Goal: Check status: Check status

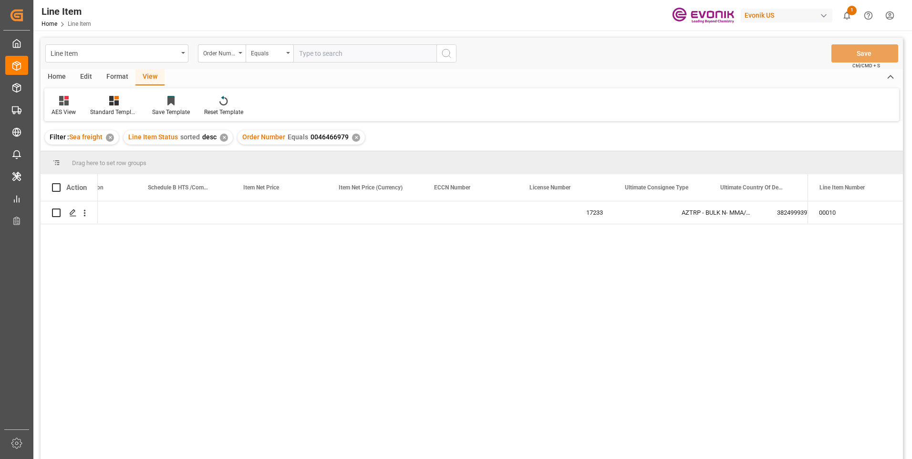
scroll to position [0, 629]
click at [309, 51] on input "text" at bounding box center [364, 53] width 143 height 18
paste input "0046466981"
type input "0046466981"
click at [450, 54] on icon "search button" at bounding box center [446, 53] width 11 height 11
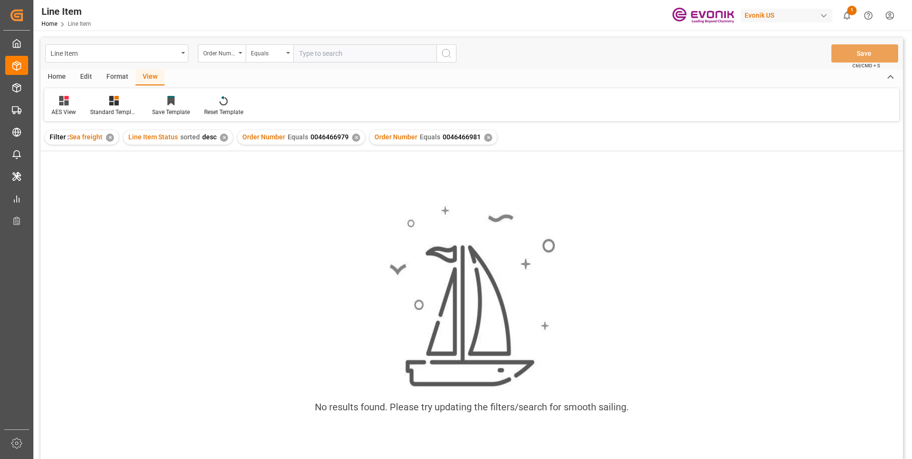
click at [353, 137] on div "✕" at bounding box center [356, 138] width 8 height 8
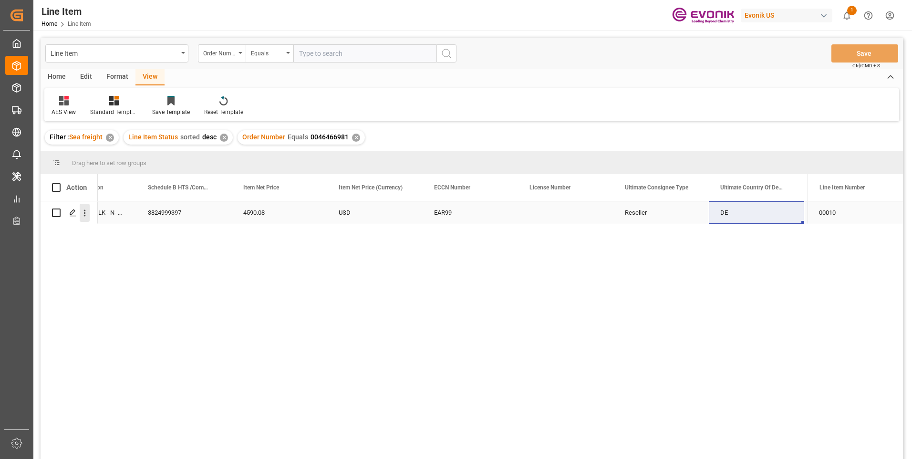
click at [84, 214] on icon "open menu" at bounding box center [85, 213] width 10 height 10
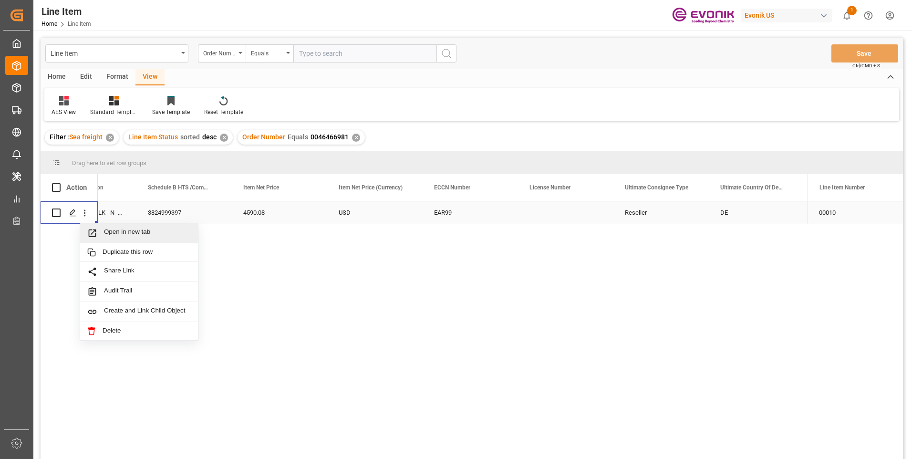
click at [127, 234] on span "Open in new tab" at bounding box center [147, 233] width 87 height 10
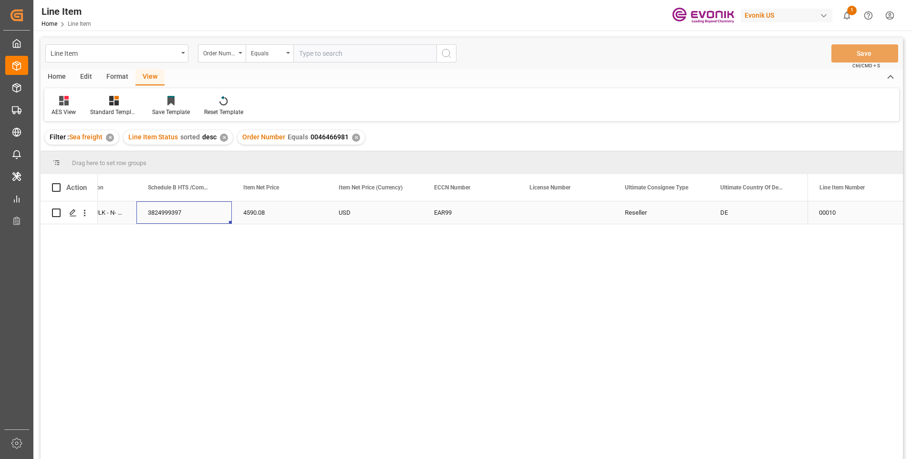
click at [177, 210] on div "3824999397" at bounding box center [183, 212] width 95 height 22
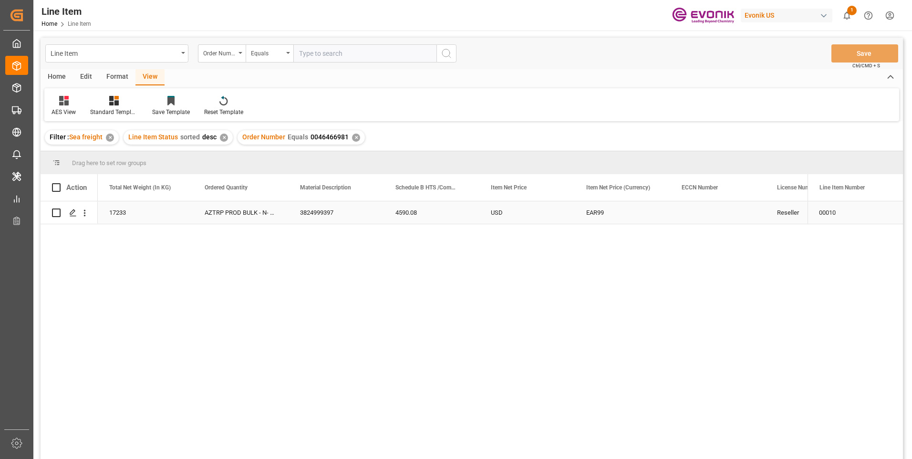
scroll to position [0, 286]
click at [218, 211] on div "17252" at bounding box center [240, 212] width 95 height 22
click at [608, 211] on div "4590.08" at bounding box center [622, 212] width 95 height 22
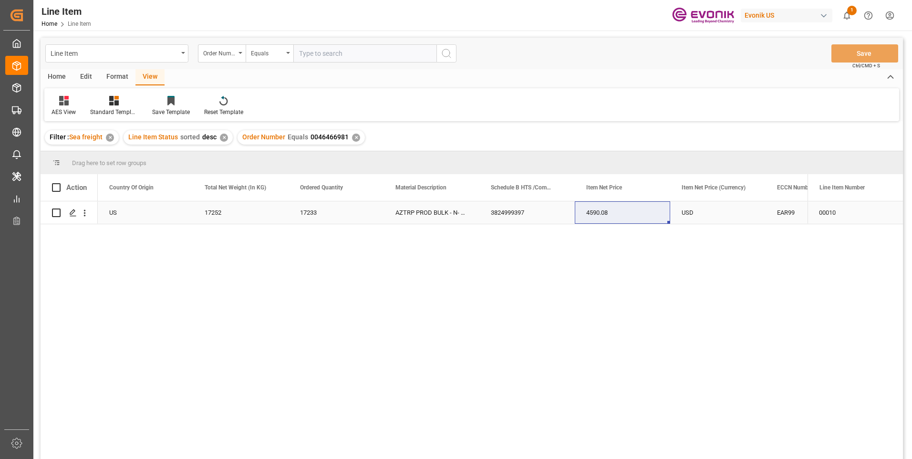
click at [691, 214] on div "USD" at bounding box center [717, 212] width 95 height 22
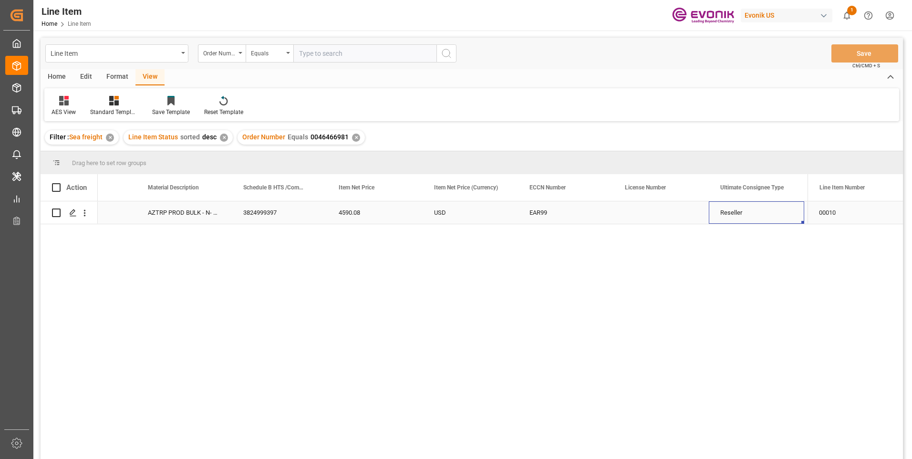
scroll to position [0, 629]
click at [312, 54] on input "text" at bounding box center [364, 53] width 143 height 18
paste input "0046466980"
type input "0046466980"
click at [446, 55] on icon "search button" at bounding box center [446, 53] width 11 height 11
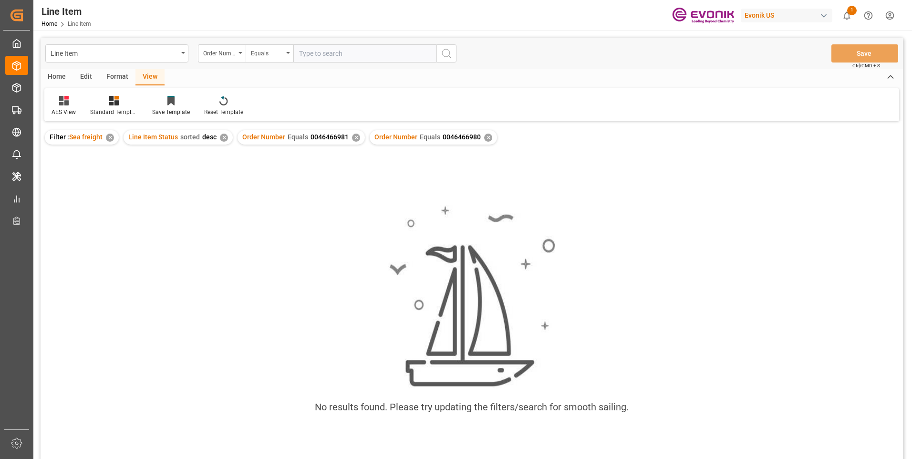
click at [354, 137] on div "✕" at bounding box center [356, 138] width 8 height 8
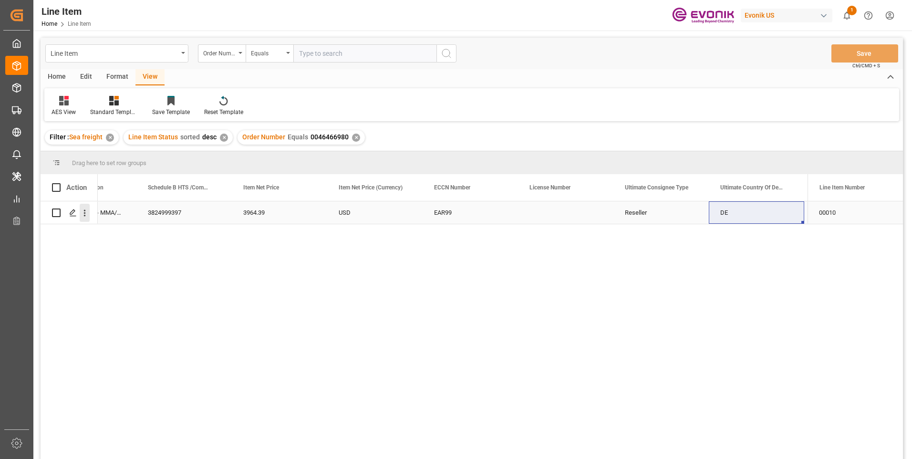
click at [84, 212] on icon "open menu" at bounding box center [85, 213] width 10 height 10
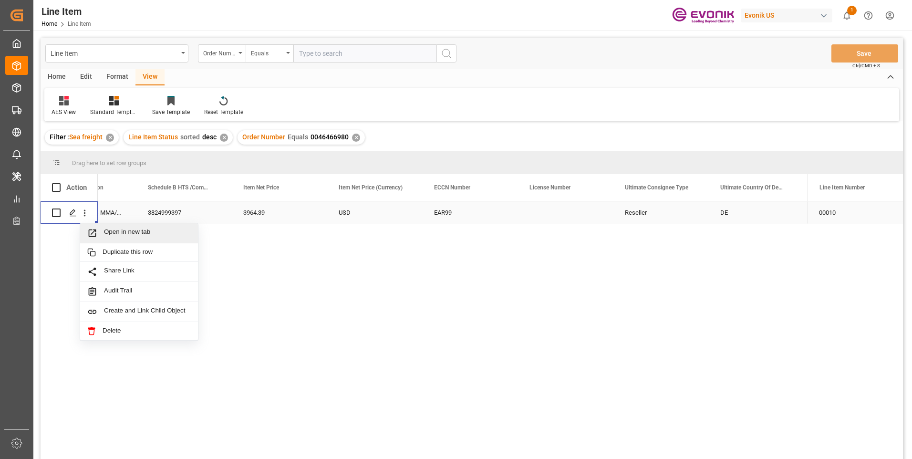
click at [101, 230] on span "Press SPACE to select this row." at bounding box center [95, 233] width 17 height 10
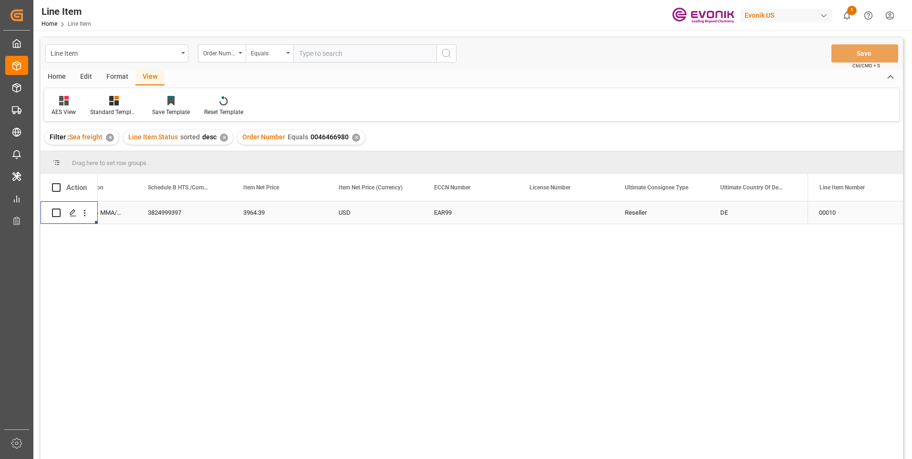
click at [168, 212] on div "3824999397" at bounding box center [183, 212] width 95 height 22
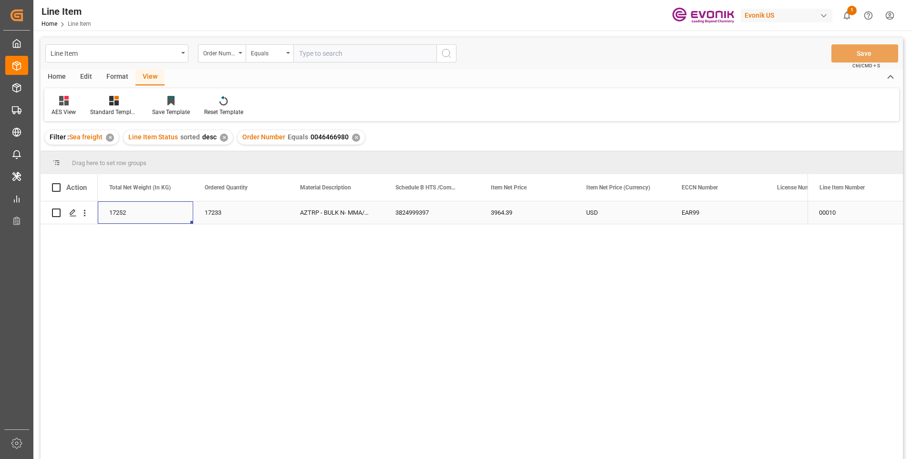
scroll to position [0, 286]
click at [217, 208] on div "17252" at bounding box center [240, 212] width 95 height 22
click at [595, 213] on div "3964.39" at bounding box center [622, 212] width 95 height 22
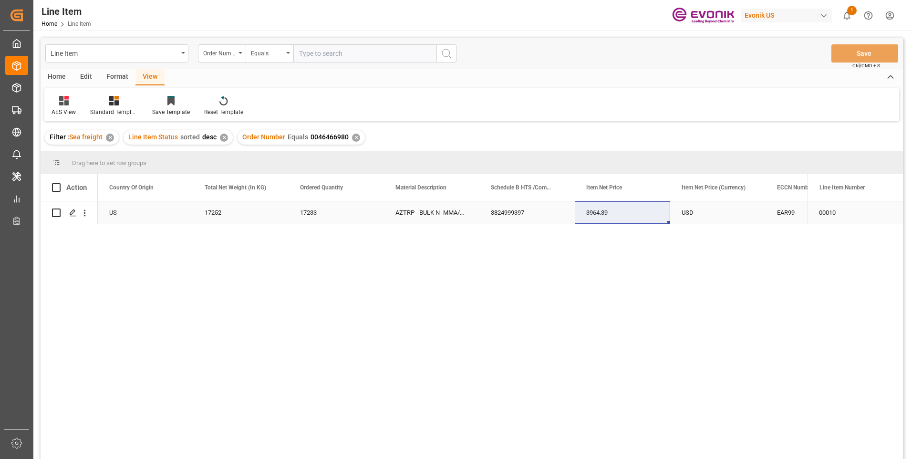
click at [688, 209] on div "USD" at bounding box center [717, 212] width 95 height 22
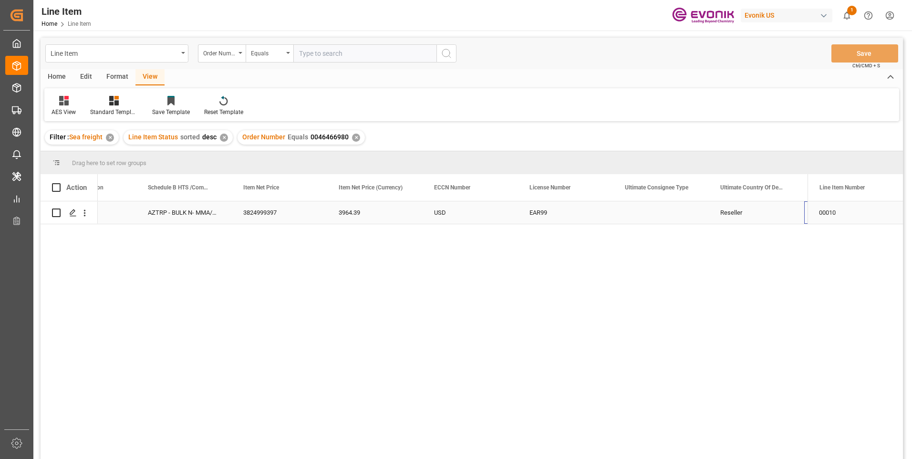
scroll to position [0, 629]
click at [317, 52] on input "text" at bounding box center [364, 53] width 143 height 18
paste input "0046466919"
type input "0046466919"
click at [441, 49] on icon "search button" at bounding box center [446, 53] width 11 height 11
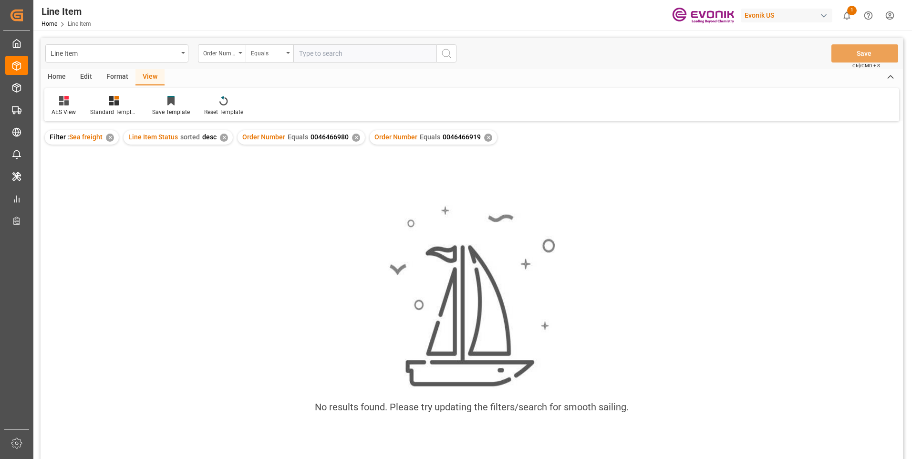
click at [353, 138] on div "✕" at bounding box center [356, 138] width 8 height 8
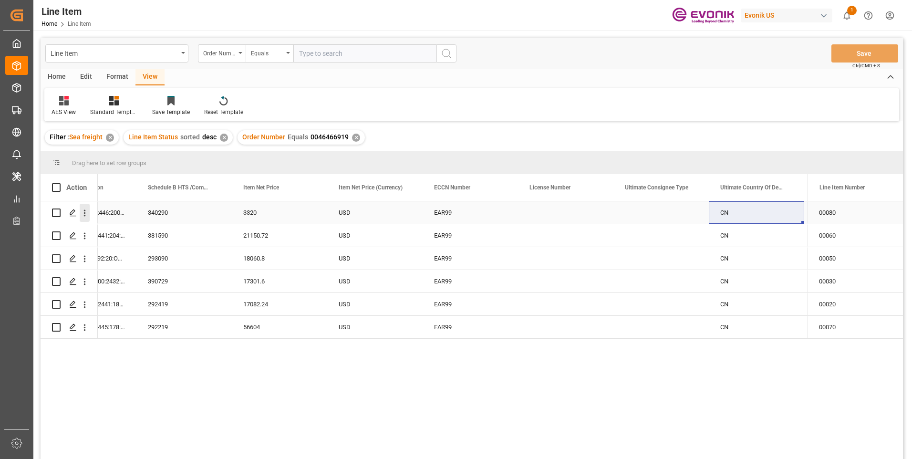
click at [84, 210] on icon "open menu" at bounding box center [85, 213] width 2 height 7
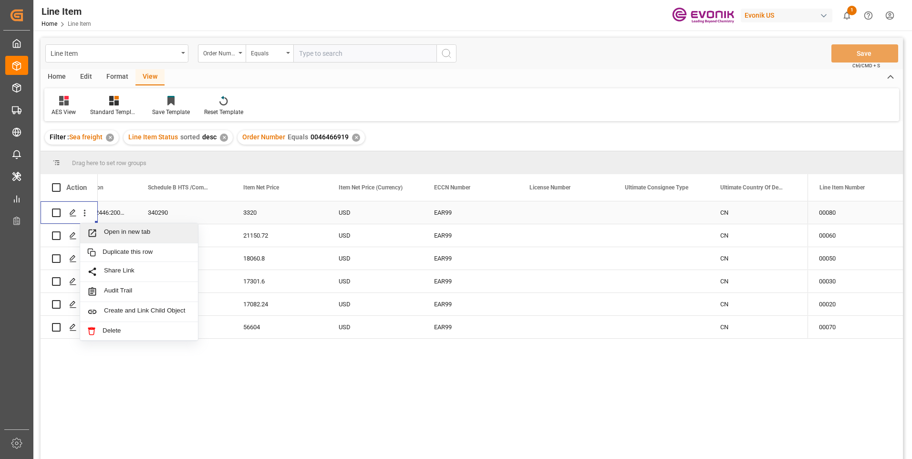
click at [116, 232] on span "Open in new tab" at bounding box center [147, 233] width 87 height 10
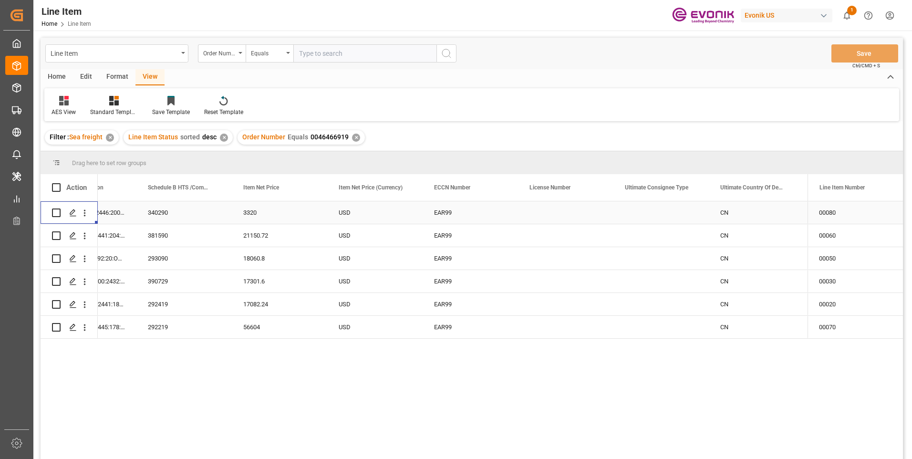
click at [165, 212] on div "340290" at bounding box center [183, 212] width 95 height 22
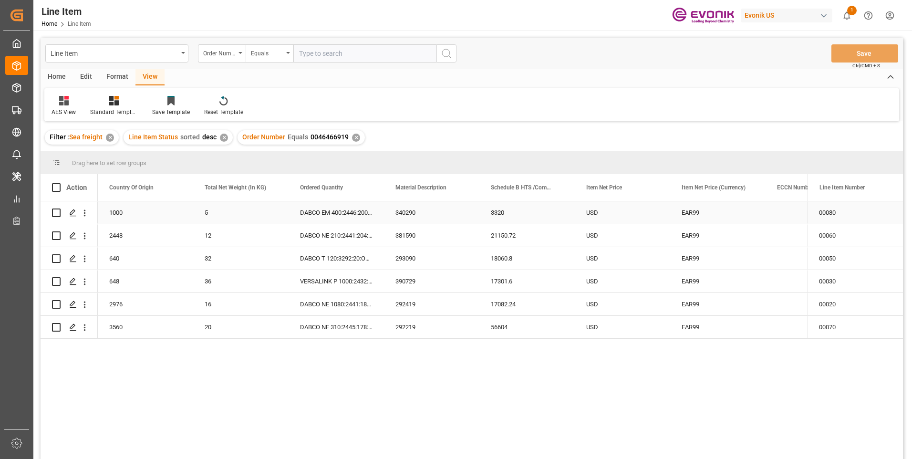
scroll to position [0, 286]
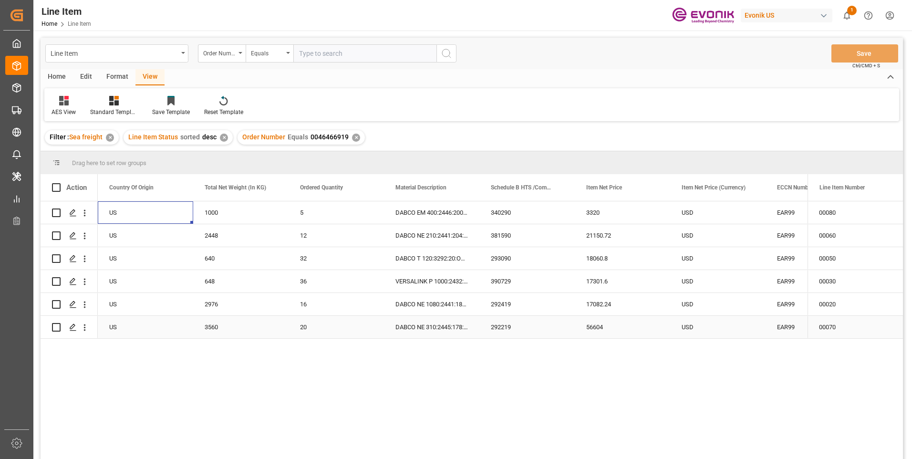
click at [214, 325] on div "3560" at bounding box center [240, 327] width 95 height 22
drag, startPoint x: 598, startPoint y: 325, endPoint x: 579, endPoint y: 333, distance: 20.7
click at [598, 325] on div "56604" at bounding box center [622, 327] width 95 height 22
click at [215, 234] on div "2448" at bounding box center [240, 235] width 95 height 22
drag, startPoint x: 589, startPoint y: 235, endPoint x: 544, endPoint y: 274, distance: 59.9
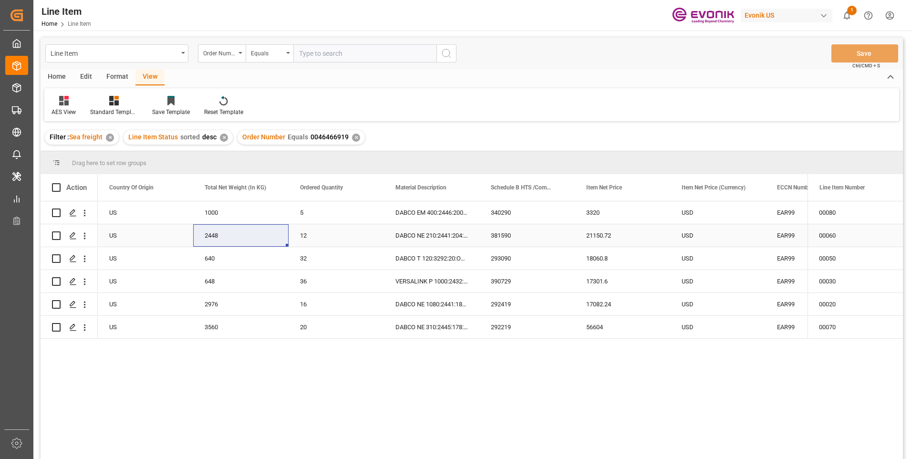
click at [589, 235] on div "21150.72" at bounding box center [622, 235] width 95 height 22
click at [211, 257] on div "640" at bounding box center [240, 258] width 95 height 22
drag, startPoint x: 604, startPoint y: 259, endPoint x: 523, endPoint y: 308, distance: 94.0
click at [604, 259] on div "18060.8" at bounding box center [622, 258] width 95 height 22
click at [697, 235] on div "USD" at bounding box center [717, 235] width 95 height 22
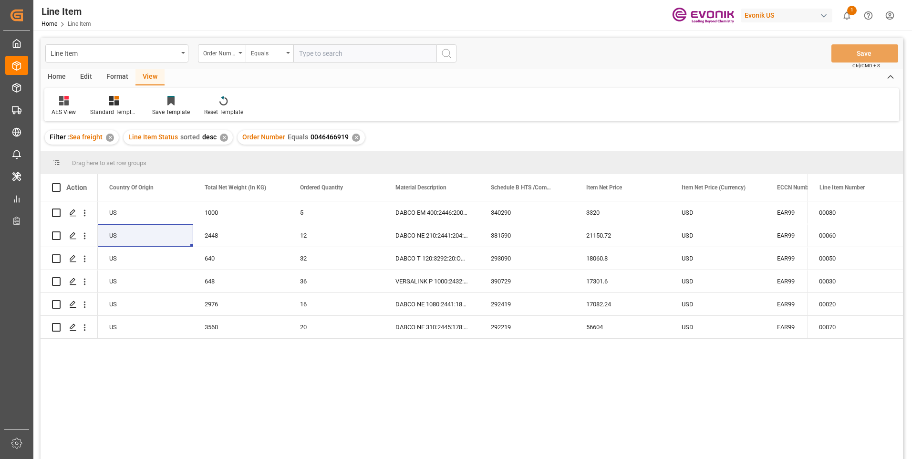
drag, startPoint x: 305, startPoint y: 52, endPoint x: 326, endPoint y: 88, distance: 41.2
click at [305, 52] on input "text" at bounding box center [364, 53] width 143 height 18
paste input "99137480"
type input "99137480"
click at [446, 52] on icon "search button" at bounding box center [446, 53] width 11 height 11
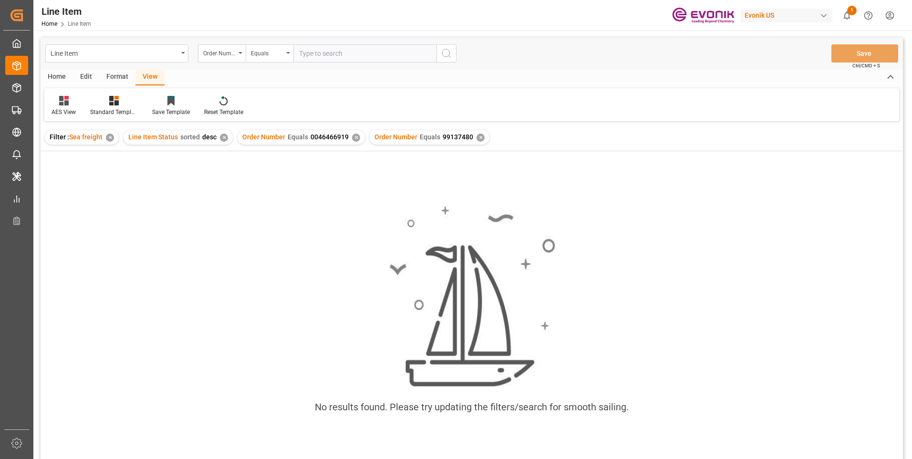
click at [477, 137] on div "✕" at bounding box center [481, 138] width 8 height 8
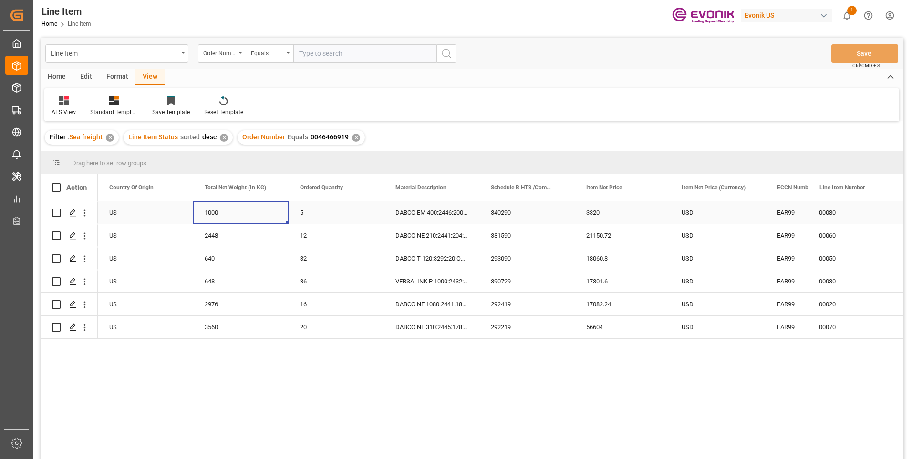
click at [206, 213] on div "1000" at bounding box center [240, 212] width 95 height 22
click at [591, 209] on div "3320" at bounding box center [622, 212] width 95 height 22
click at [208, 280] on div "648" at bounding box center [240, 281] width 95 height 22
click at [593, 281] on div "17301.6" at bounding box center [622, 281] width 95 height 22
click at [222, 303] on div "2976" at bounding box center [240, 304] width 95 height 22
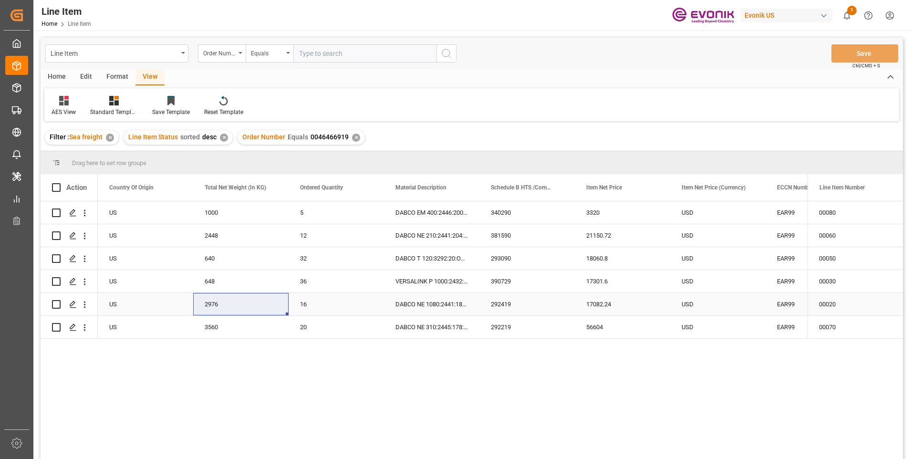
click at [600, 303] on div "17082.24" at bounding box center [622, 304] width 95 height 22
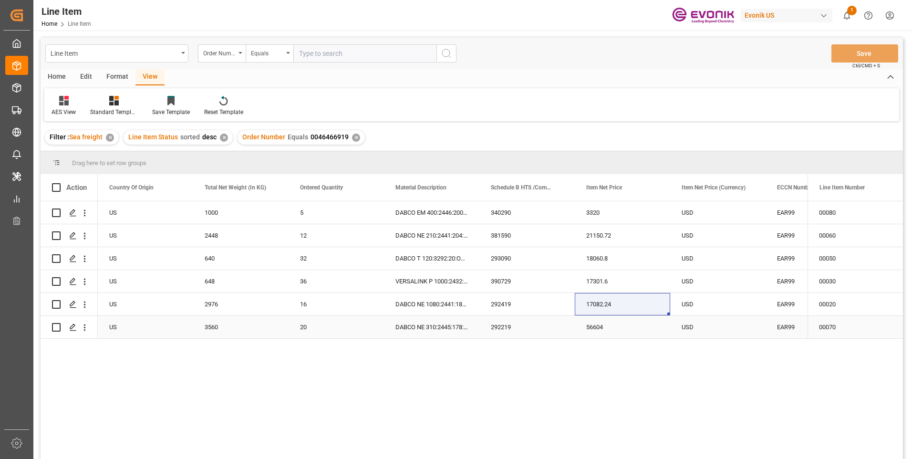
click at [685, 323] on div "USD" at bounding box center [717, 327] width 95 height 22
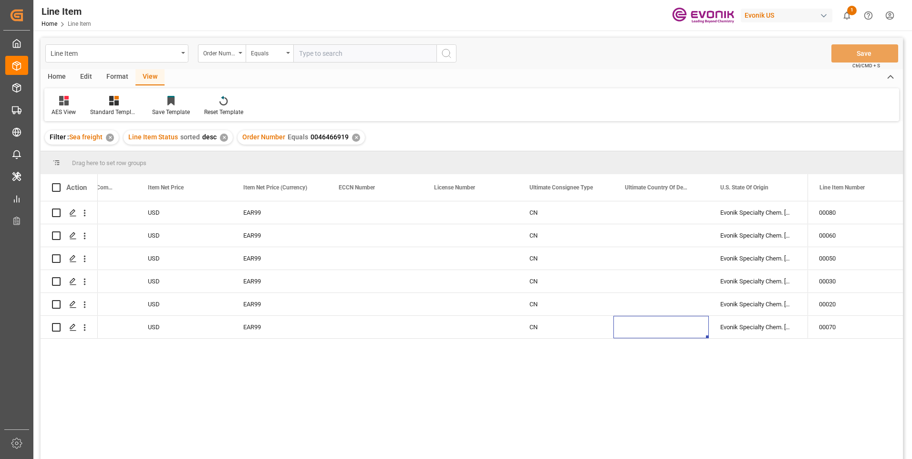
scroll to position [0, 820]
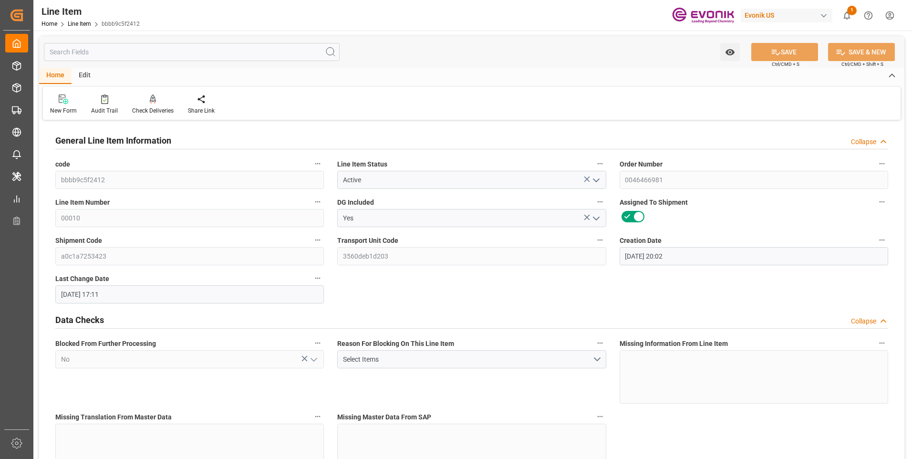
click at [211, 52] on input "text" at bounding box center [192, 52] width 296 height 18
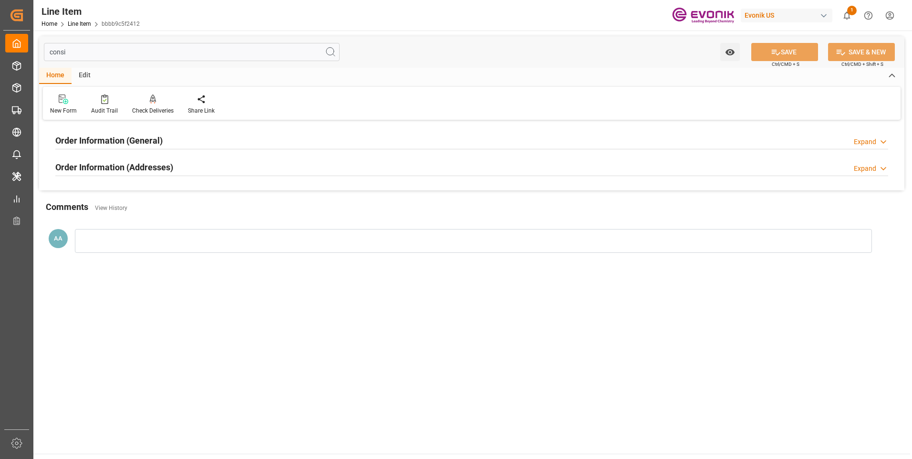
type input "consi"
click at [160, 143] on h2 "Order Information (General)" at bounding box center [108, 140] width 107 height 13
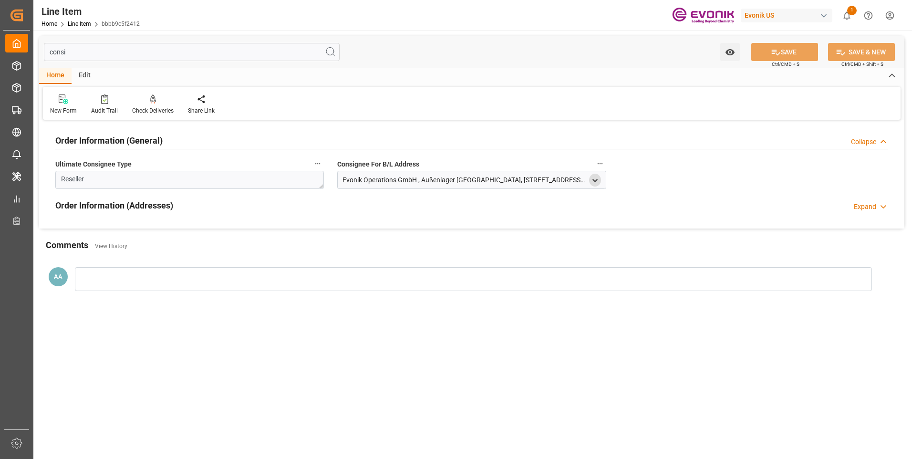
click at [593, 180] on icon "open menu" at bounding box center [595, 181] width 8 height 8
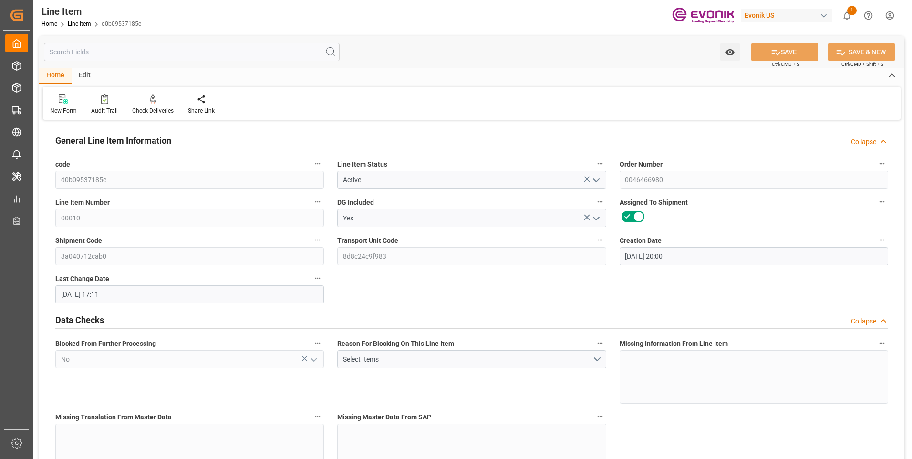
click at [150, 54] on input "text" at bounding box center [192, 52] width 296 height 18
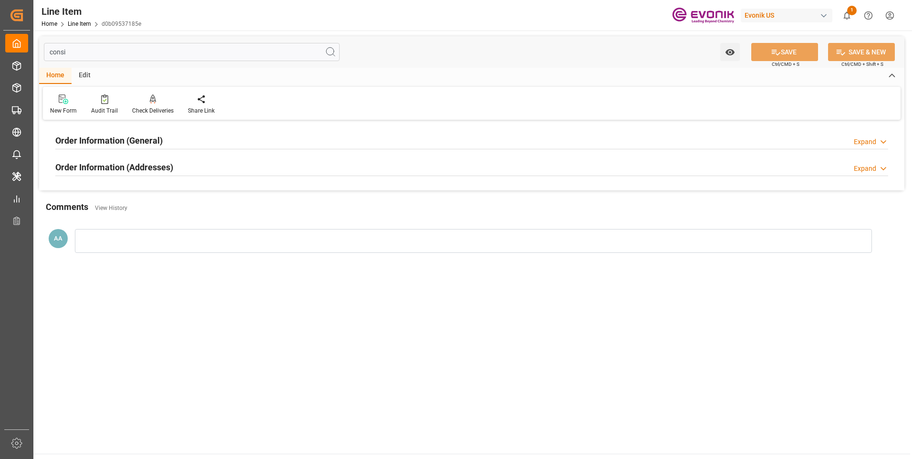
type input "consi"
click at [147, 138] on h2 "Order Information (General)" at bounding box center [108, 140] width 107 height 13
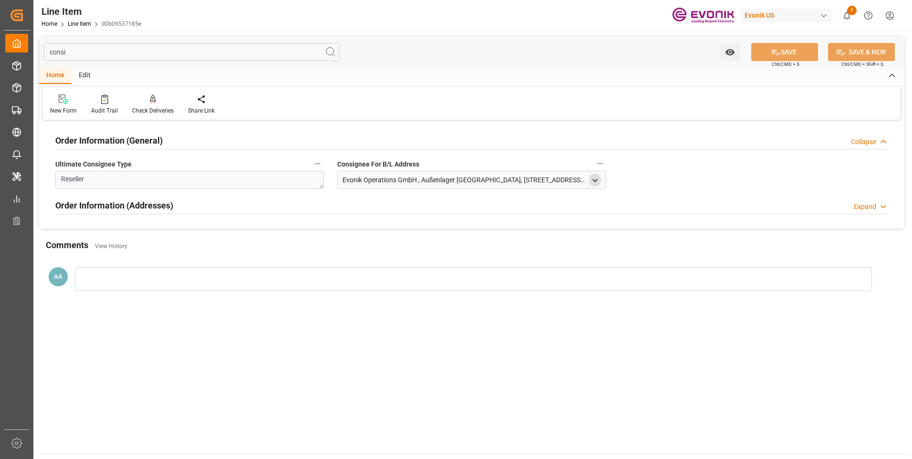
click at [595, 179] on icon "open menu" at bounding box center [595, 181] width 8 height 8
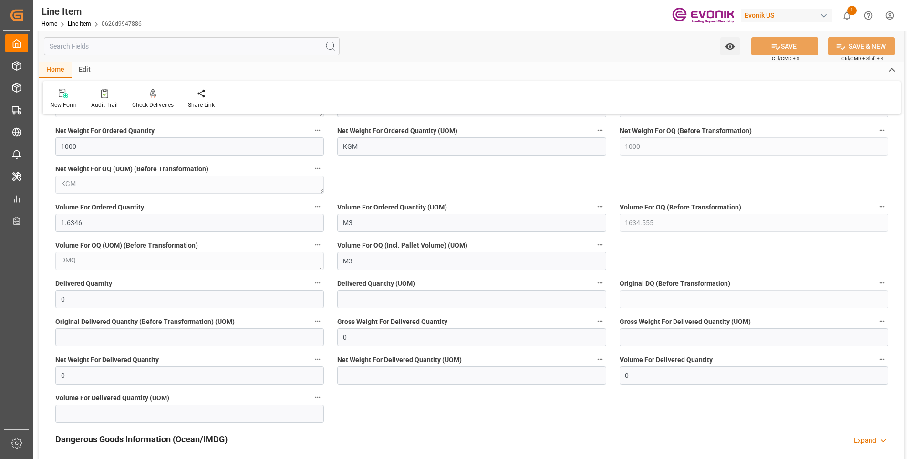
scroll to position [763, 0]
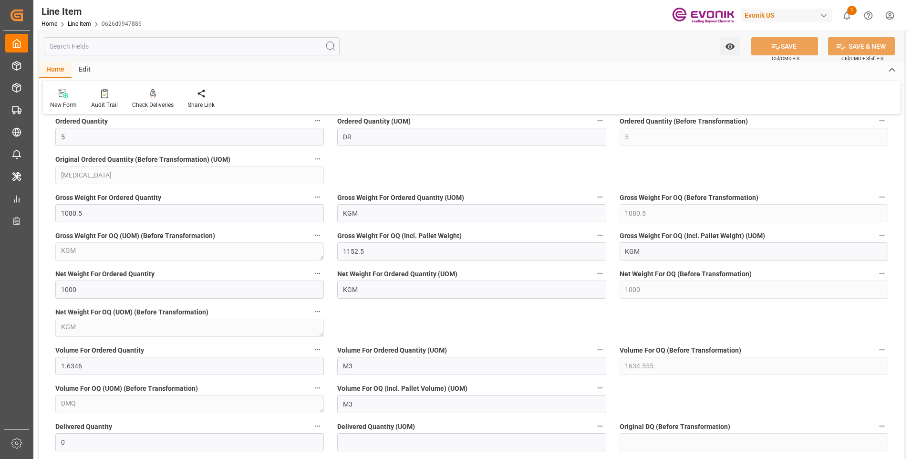
click at [116, 48] on input "text" at bounding box center [192, 46] width 296 height 18
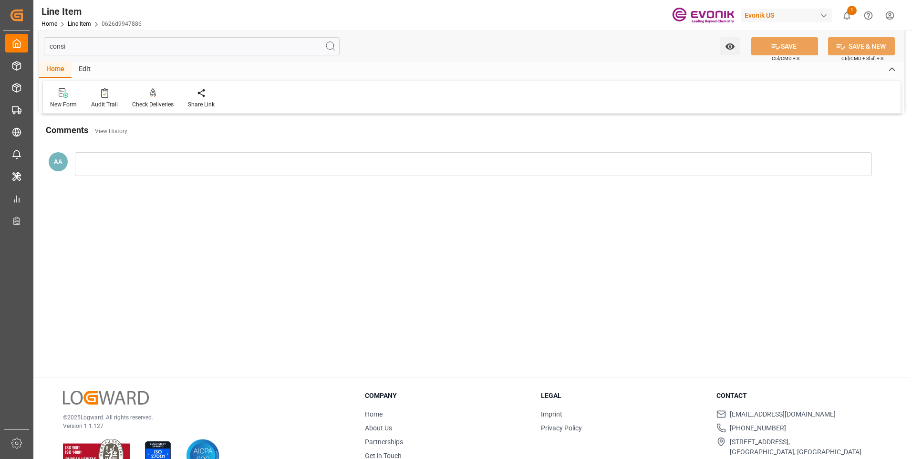
scroll to position [0, 0]
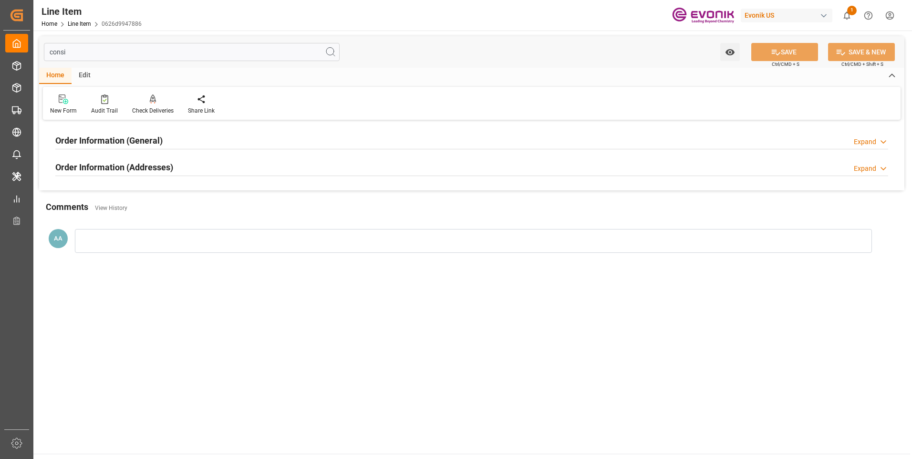
type input "consi"
click at [139, 140] on h2 "Order Information (General)" at bounding box center [108, 140] width 107 height 13
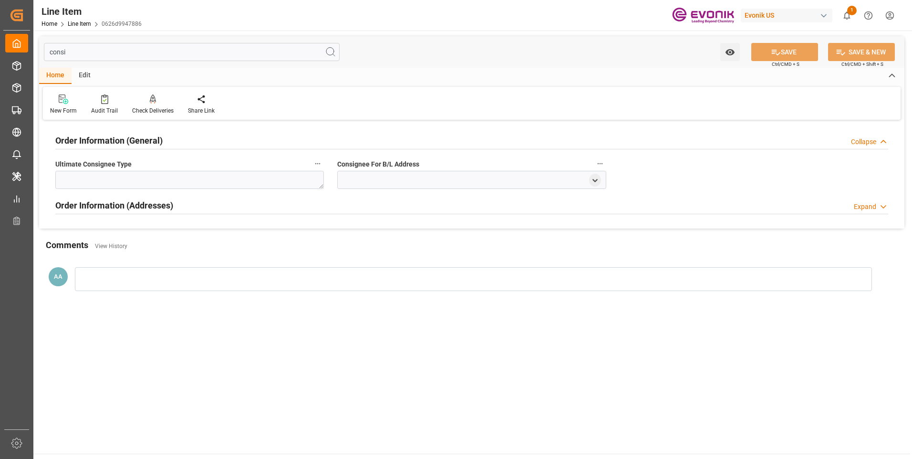
click at [138, 140] on h2 "Order Information (General)" at bounding box center [108, 140] width 107 height 13
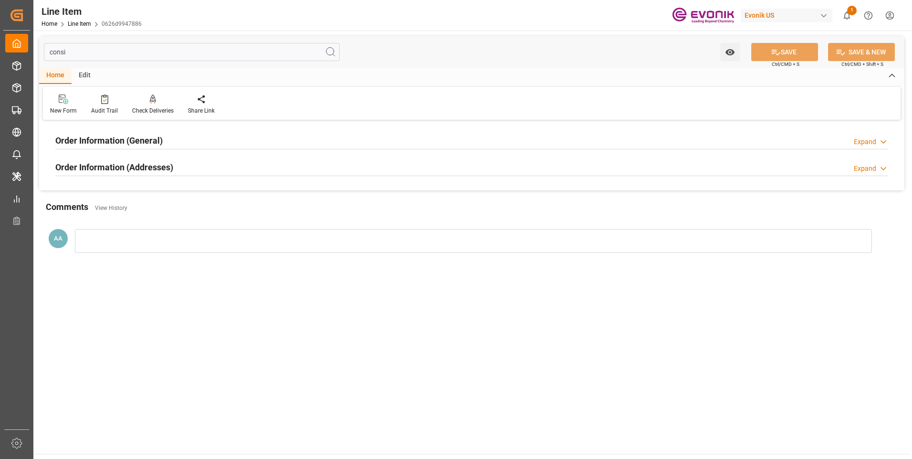
click at [156, 163] on h2 "Order Information (Addresses)" at bounding box center [114, 167] width 118 height 13
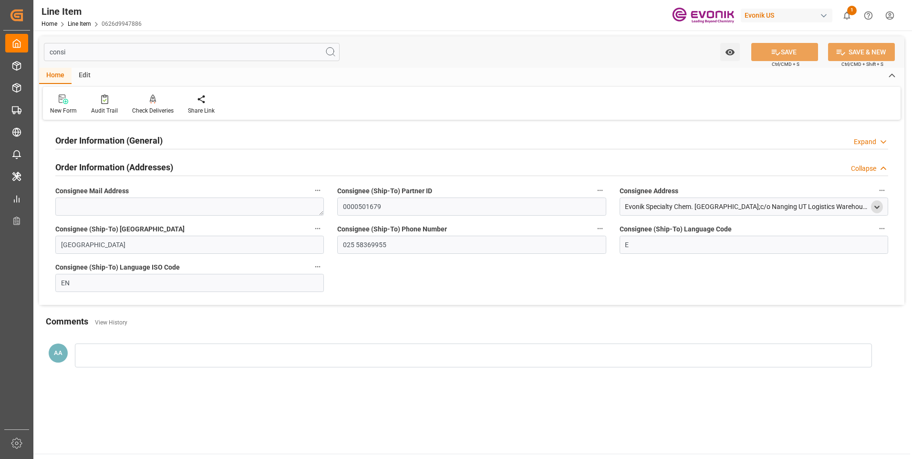
click at [880, 208] on icon "open menu" at bounding box center [877, 207] width 8 height 8
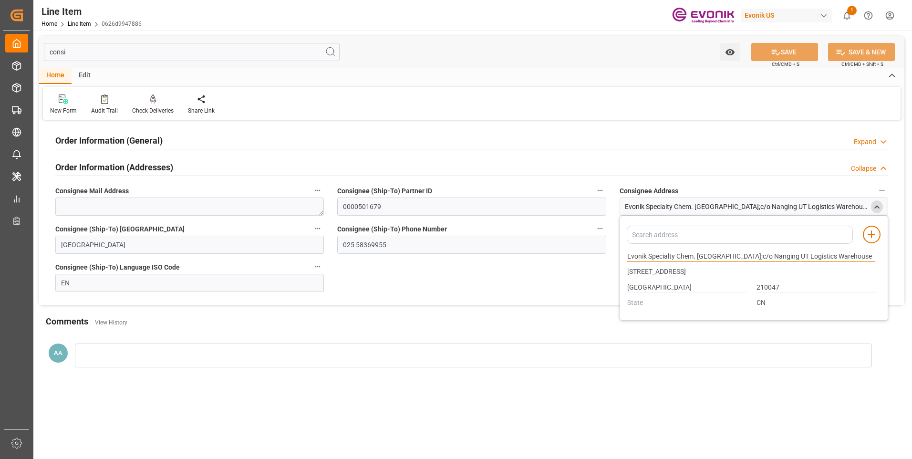
drag, startPoint x: 627, startPoint y: 256, endPoint x: 675, endPoint y: 257, distance: 47.7
click at [675, 257] on input "Evonik Specialty Chem. [GEOGRAPHIC_DATA];c/o Nanging UT Logistics Warehouse" at bounding box center [751, 256] width 248 height 10
click at [637, 286] on input "[GEOGRAPHIC_DATA]" at bounding box center [686, 287] width 119 height 10
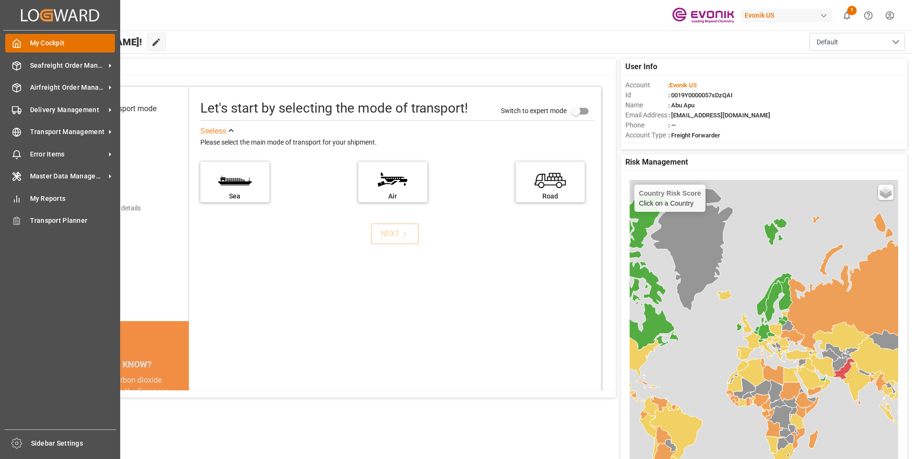
click at [12, 46] on icon at bounding box center [17, 44] width 10 height 10
click at [30, 71] on div "Seafreight Order Management Seafreight Order Management" at bounding box center [60, 65] width 110 height 19
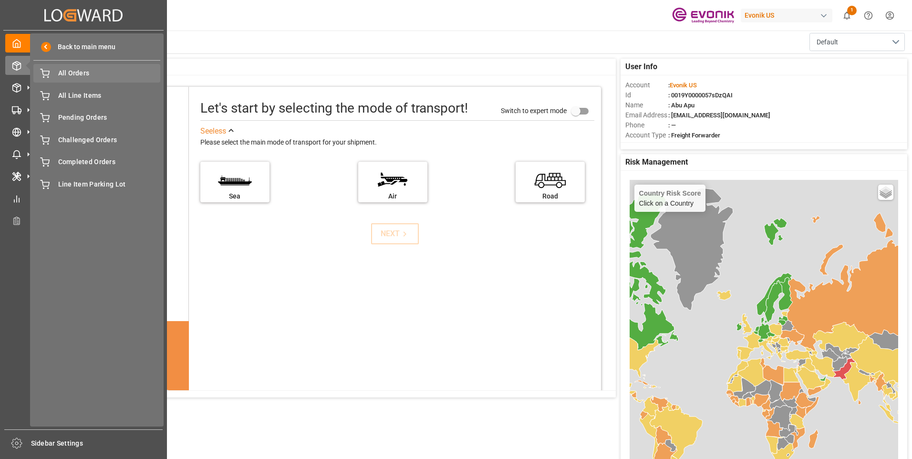
click at [72, 76] on span "All Orders" at bounding box center [109, 73] width 103 height 10
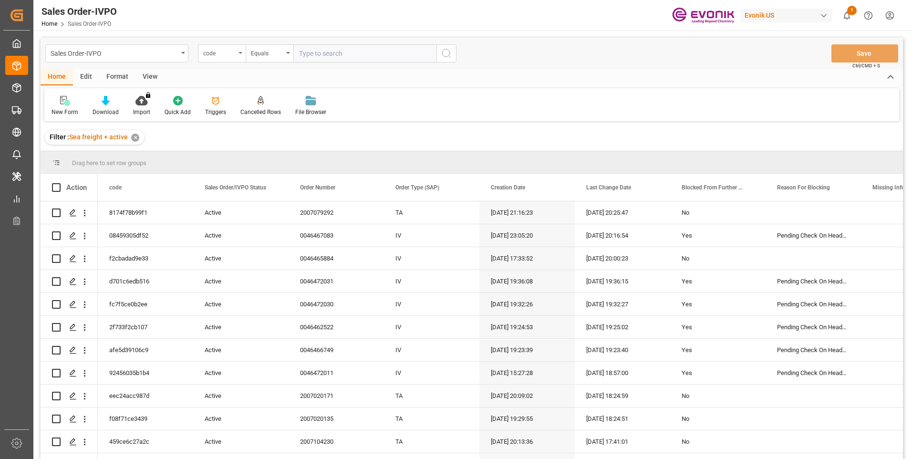
click at [241, 54] on div "code" at bounding box center [222, 53] width 48 height 18
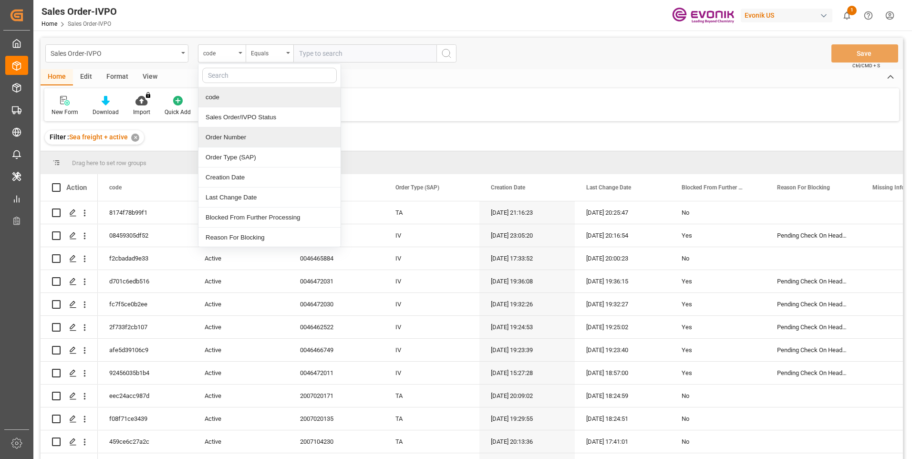
click at [228, 136] on div "Order Number" at bounding box center [269, 137] width 142 height 20
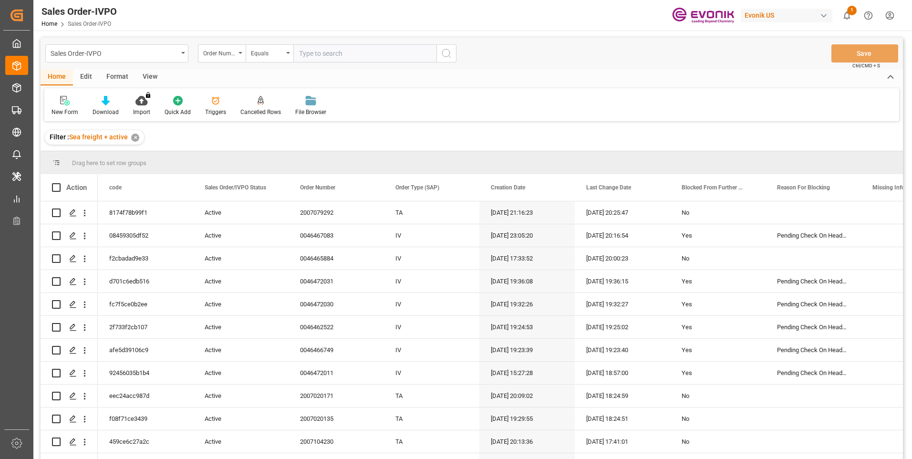
click at [331, 55] on input "text" at bounding box center [364, 53] width 143 height 18
paste input "0046466919"
type input "0046466919"
click at [449, 57] on icon "search button" at bounding box center [446, 53] width 11 height 11
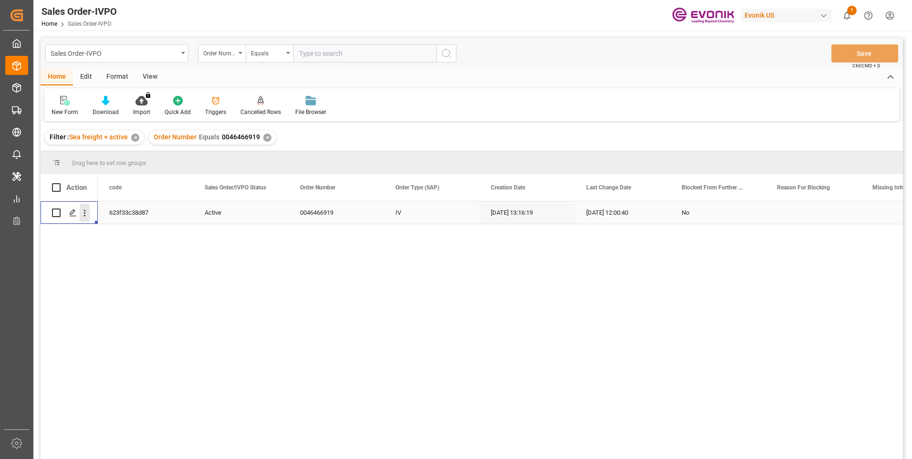
click at [87, 212] on icon "open menu" at bounding box center [85, 213] width 10 height 10
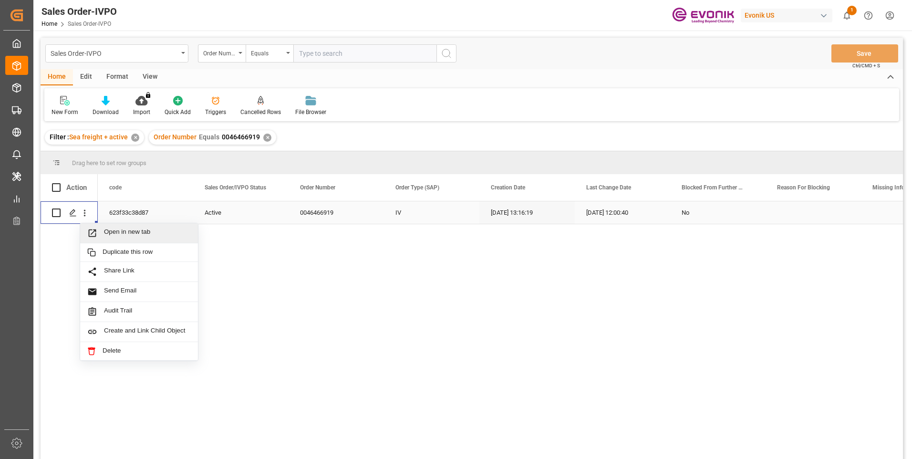
click at [108, 229] on span "Open in new tab" at bounding box center [147, 233] width 87 height 10
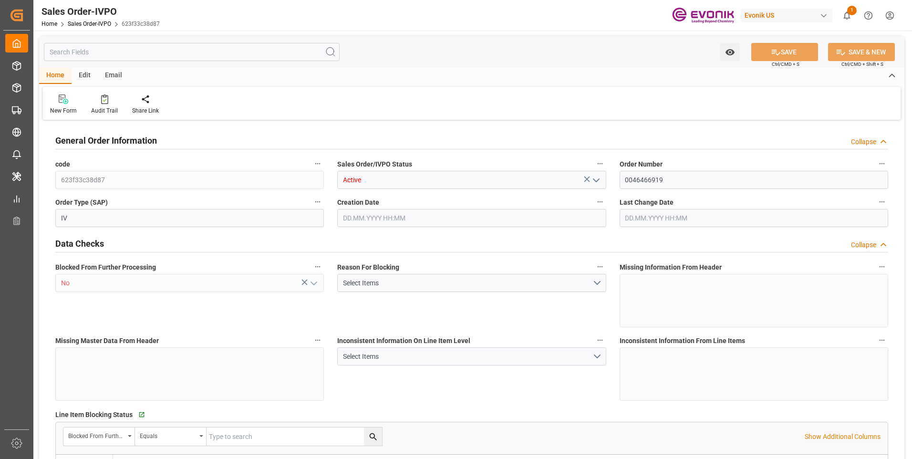
type input "CNNKG"
type input "0"
type input "1"
type input "2"
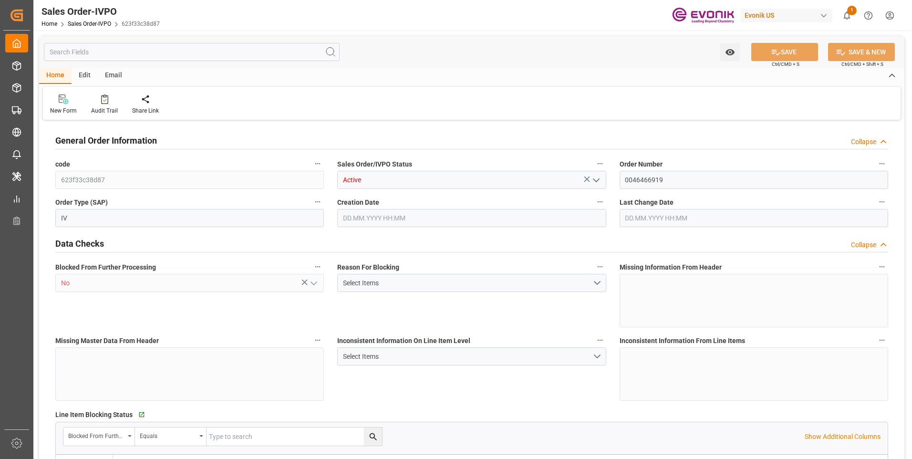
type input "12720.34"
type input "30.0534"
type input "17000"
type input "30"
type input "[DATE] 13:16"
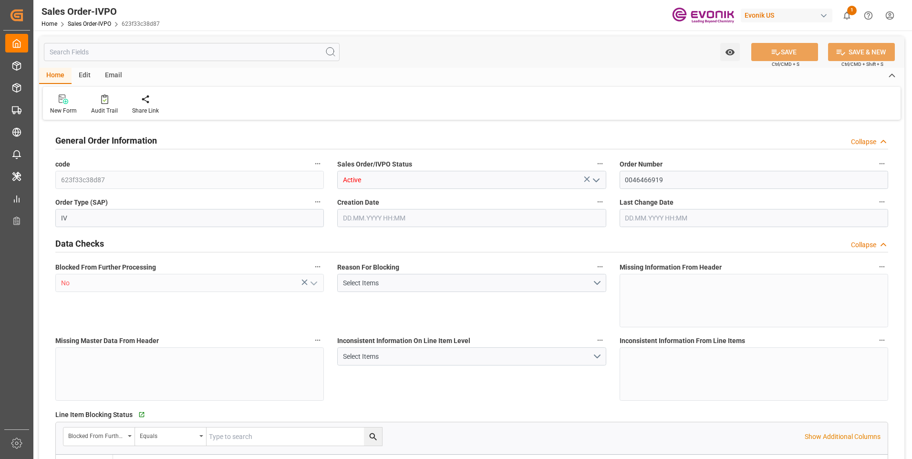
type input "[DATE] 12:00"
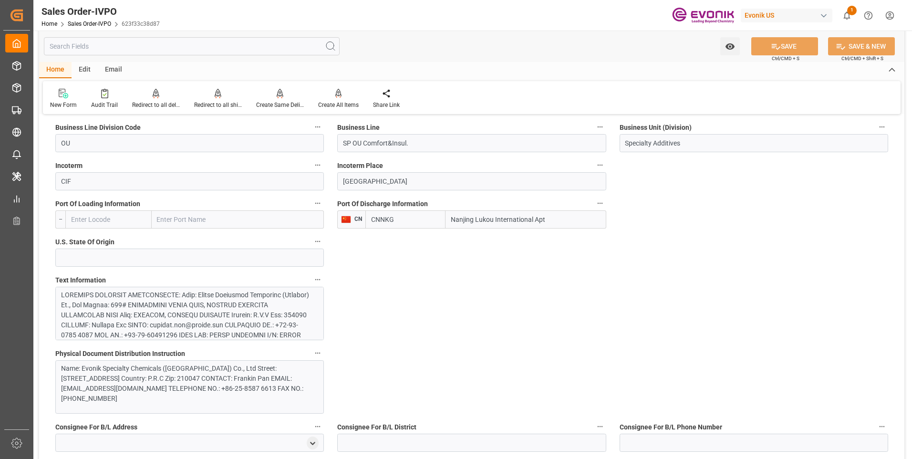
scroll to position [859, 0]
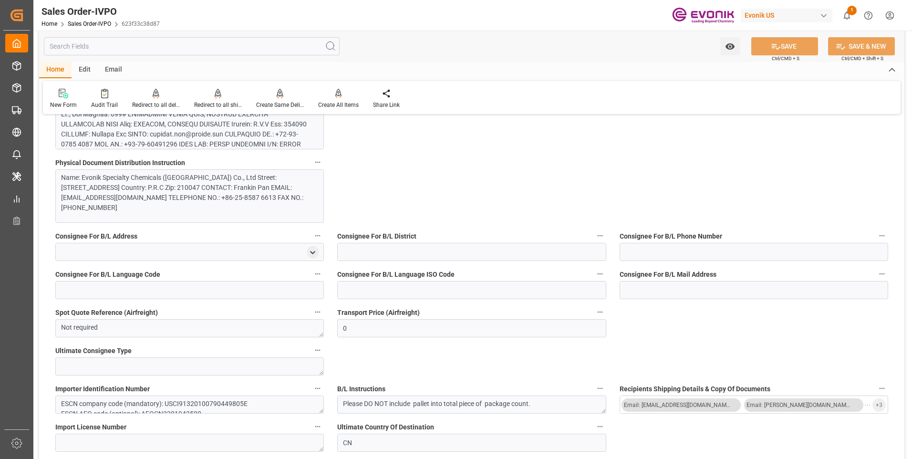
click at [237, 135] on div at bounding box center [186, 194] width 250 height 190
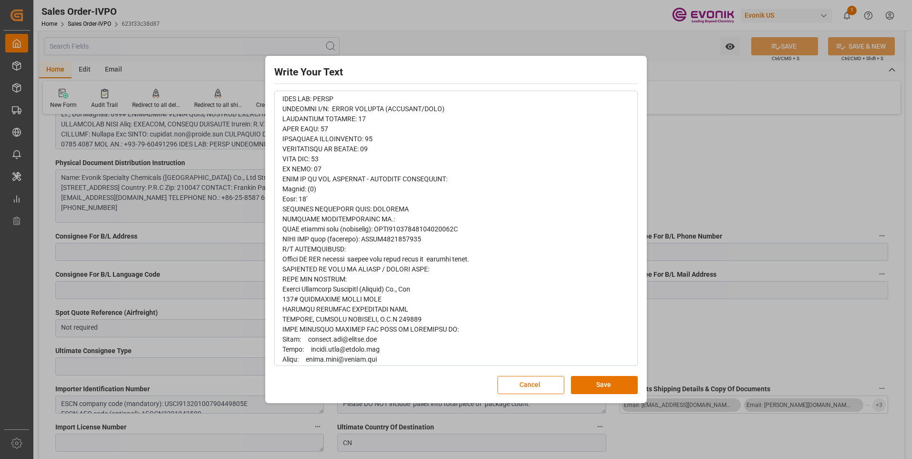
scroll to position [189, 0]
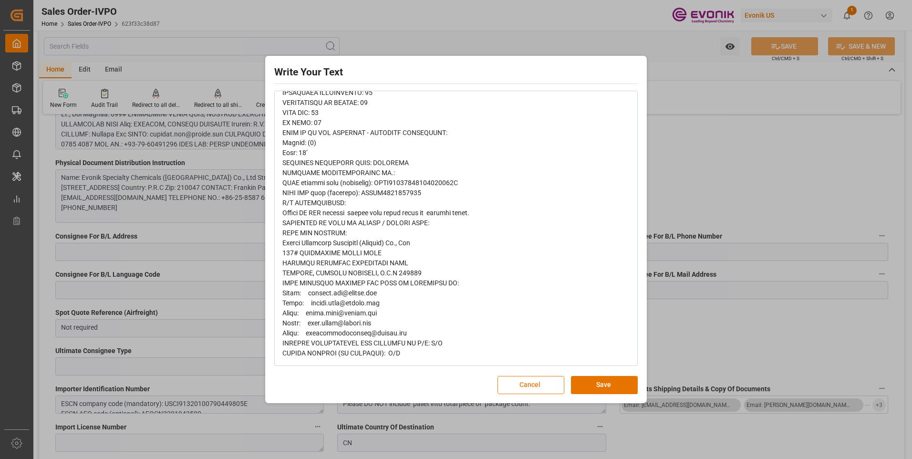
click at [527, 384] on button "Cancel" at bounding box center [531, 385] width 67 height 18
